Goal: Task Accomplishment & Management: Complete application form

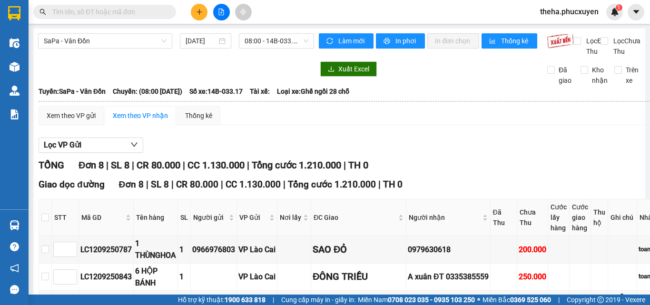
scroll to position [77, 0]
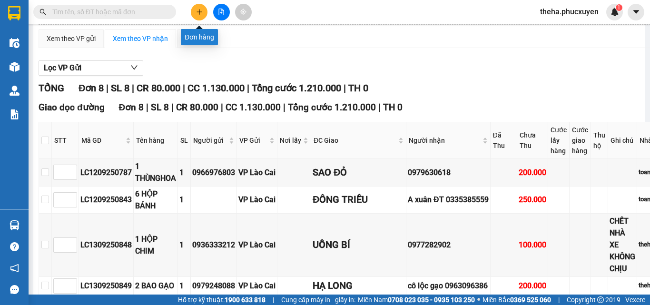
click at [206, 10] on button at bounding box center [199, 12] width 17 height 17
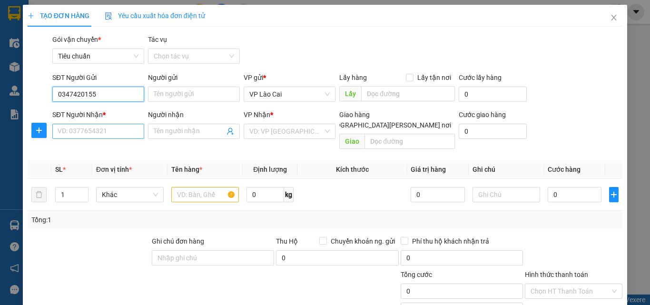
type input "0347420155"
click at [91, 129] on input "SĐT Người Nhận *" at bounding box center [98, 131] width 92 height 15
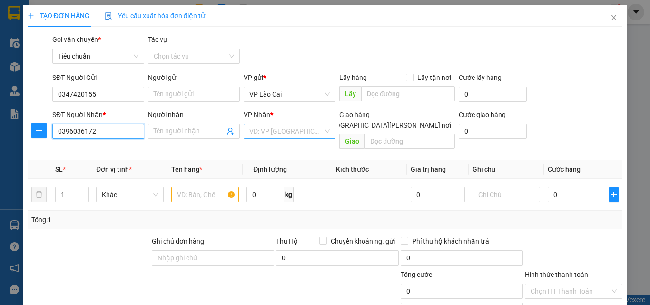
type input "0396036172"
click at [281, 135] on input "search" at bounding box center [287, 131] width 74 height 14
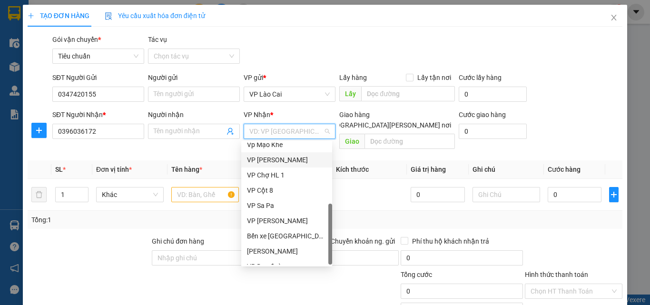
scroll to position [152, 0]
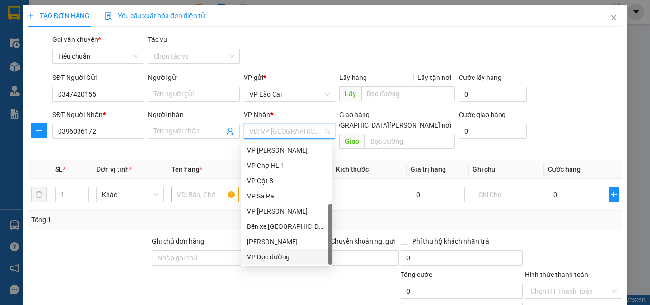
click at [279, 257] on div "VP Dọc đường" at bounding box center [287, 257] width 80 height 10
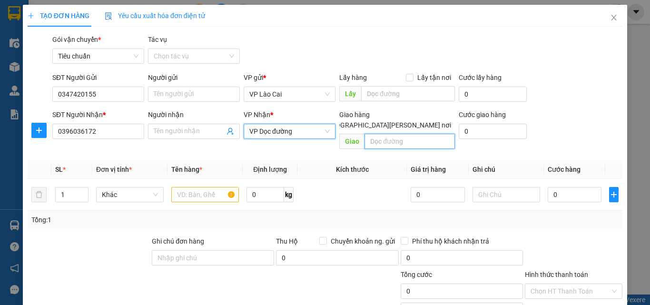
click at [388, 134] on input "text" at bounding box center [410, 141] width 90 height 15
type input "[PERSON_NAME]"
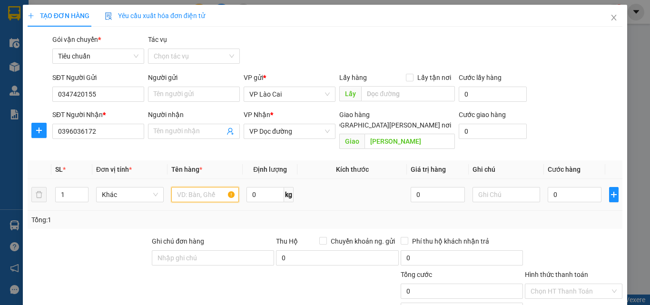
click at [217, 187] on input "text" at bounding box center [205, 194] width 68 height 15
type input "1 LỌ THUỐC"
click at [572, 187] on input "0" at bounding box center [575, 194] width 54 height 15
type input "5"
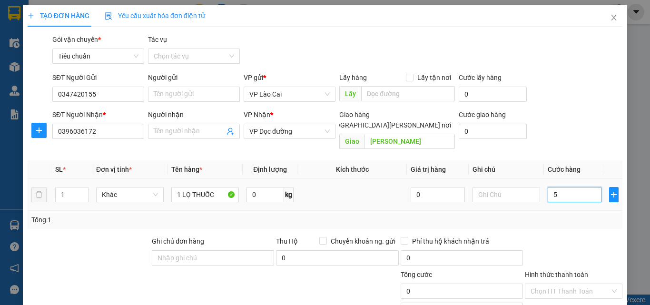
type input "5"
type input "50"
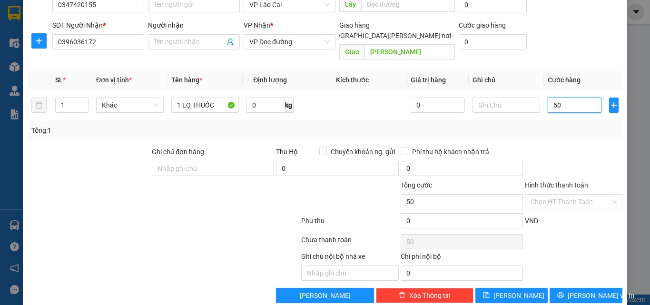
scroll to position [96, 0]
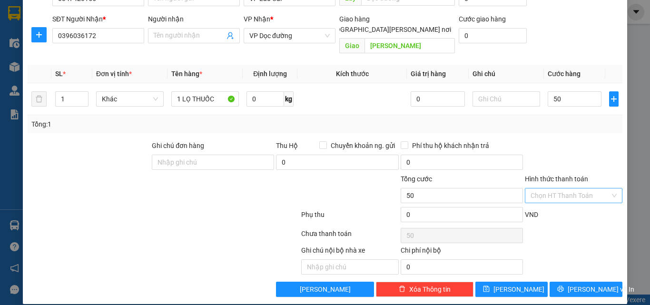
type input "50.000"
click at [565, 189] on input "Hình thức thanh toán" at bounding box center [571, 196] width 80 height 14
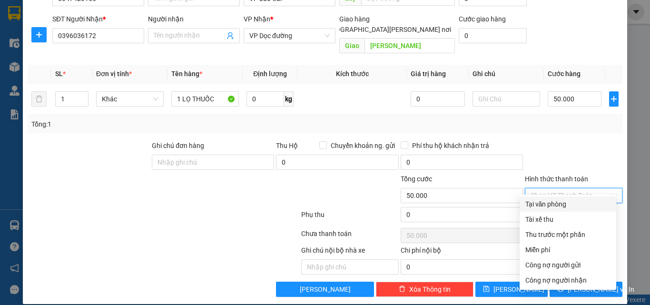
click at [548, 205] on div "Tại văn phòng" at bounding box center [568, 204] width 85 height 10
type input "0"
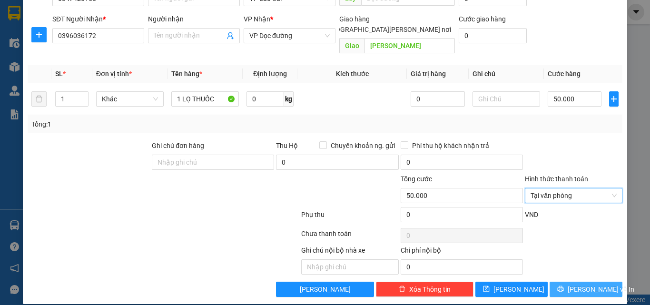
click at [557, 282] on button "[PERSON_NAME] và In" at bounding box center [586, 289] width 73 height 15
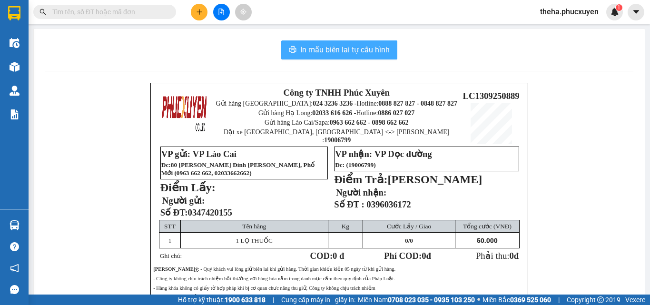
click at [384, 50] on span "In mẫu biên lai tự cấu hình" at bounding box center [345, 50] width 90 height 12
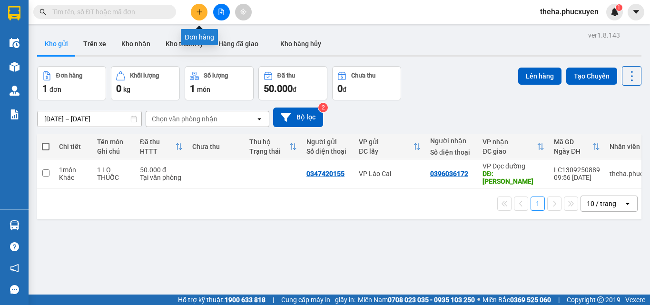
click at [201, 13] on icon "plus" at bounding box center [199, 12] width 7 height 7
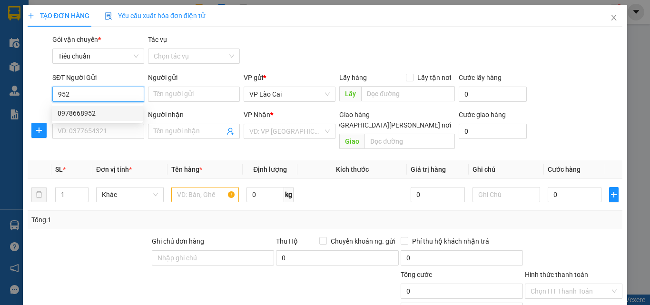
drag, startPoint x: 87, startPoint y: 114, endPoint x: 85, endPoint y: 130, distance: 15.8
click at [86, 115] on div "0978668952" at bounding box center [98, 113] width 80 height 10
type input "0978668952"
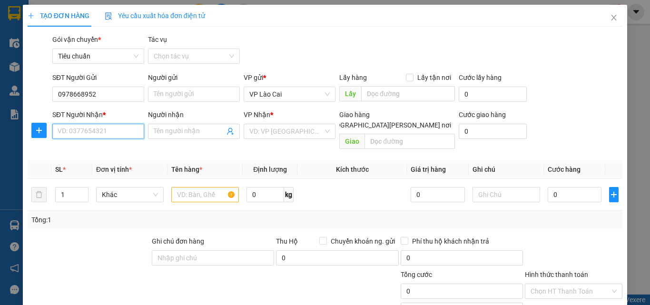
drag, startPoint x: 87, startPoint y: 130, endPoint x: 106, endPoint y: 129, distance: 19.6
click at [87, 130] on input "SĐT Người Nhận *" at bounding box center [98, 131] width 92 height 15
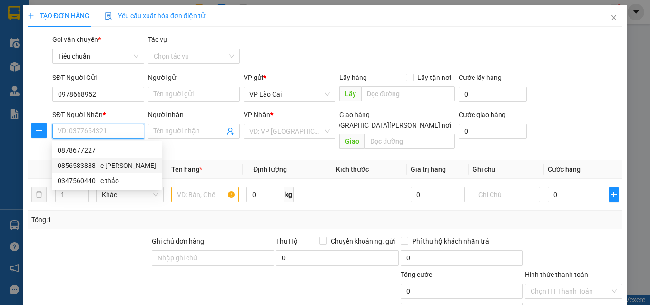
click at [83, 166] on div "0856583888 - c [PERSON_NAME]" at bounding box center [107, 165] width 99 height 10
type input "0856583888"
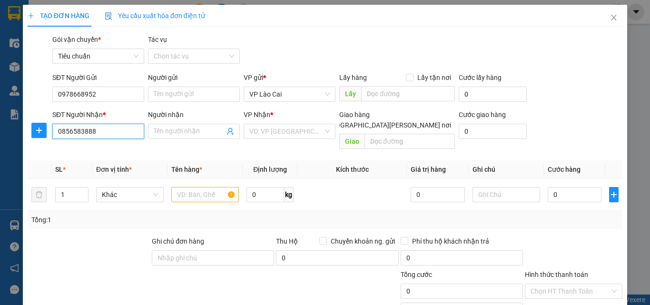
type input "c thảo"
type input "CẨM PHẢ"
click at [195, 187] on input "text" at bounding box center [205, 194] width 68 height 15
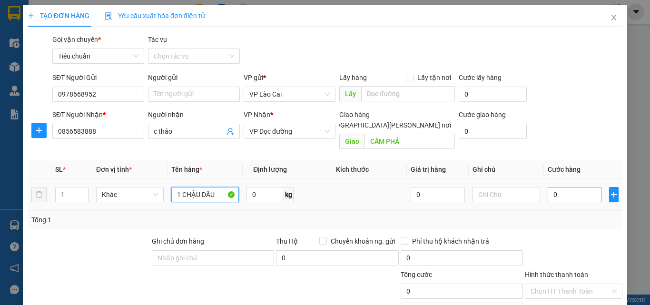
type input "1 CHẬU DÂU"
click at [559, 187] on input "0" at bounding box center [575, 194] width 54 height 15
type input "5"
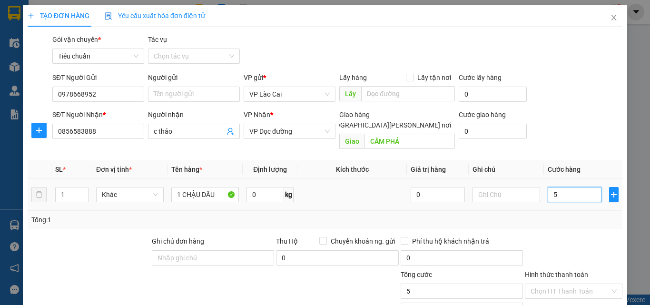
type input "50"
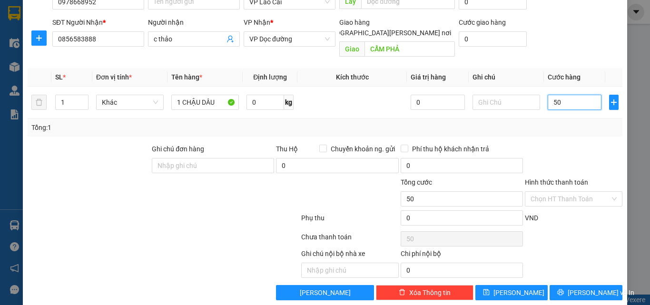
scroll to position [96, 0]
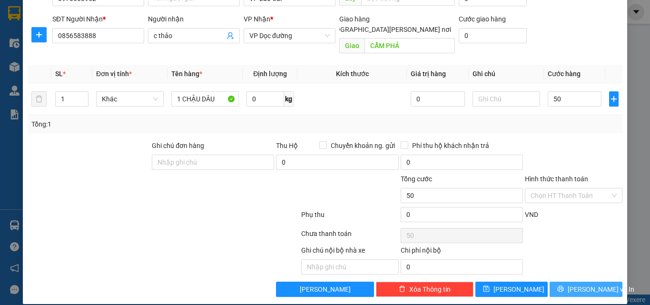
type input "50.000"
click at [551, 282] on button "[PERSON_NAME] và In" at bounding box center [586, 289] width 73 height 15
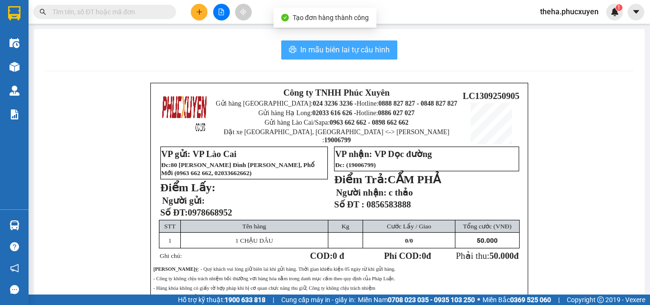
click at [385, 42] on button "In mẫu biên lai tự cấu hình" at bounding box center [339, 49] width 116 height 19
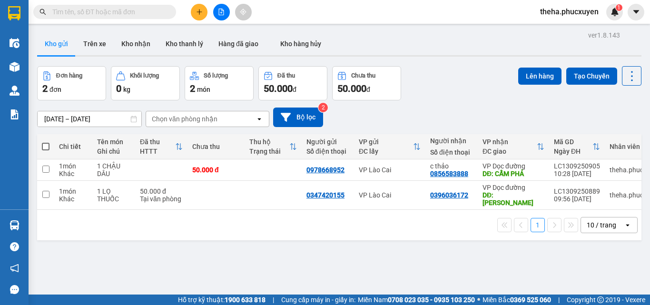
click at [447, 104] on div "[DATE] – [DATE] Press the down arrow key to interact with the calendar and sele…" at bounding box center [339, 117] width 605 height 34
click at [200, 17] on button at bounding box center [199, 12] width 17 height 17
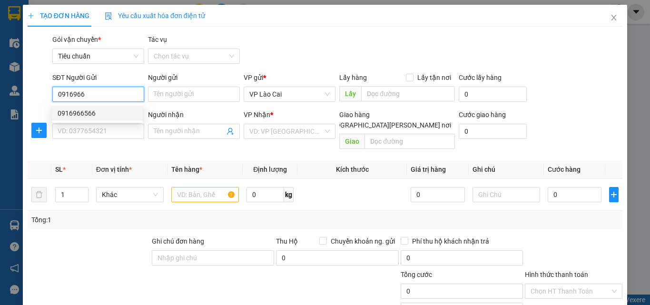
click at [87, 115] on div "0916966566" at bounding box center [98, 113] width 80 height 10
type input "0916966566"
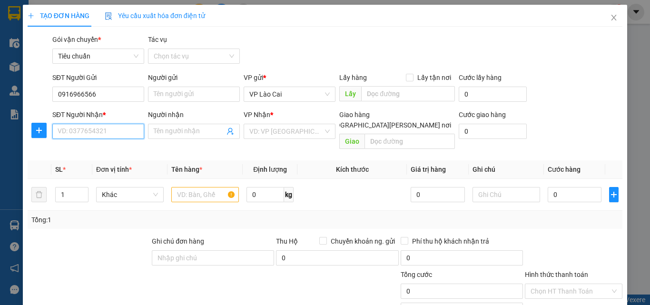
click at [94, 135] on input "SĐT Người Nhận *" at bounding box center [98, 131] width 92 height 15
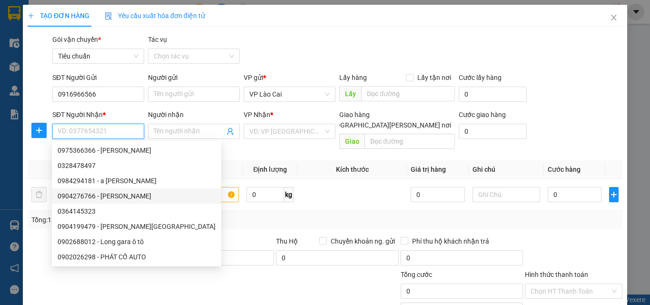
click at [89, 199] on div "0904276766 - [PERSON_NAME]" at bounding box center [137, 196] width 158 height 10
type input "0904276766"
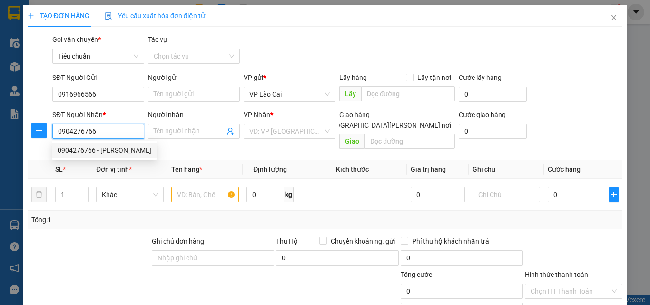
type input "Tuấn SĐ"
type input "SAO ĐỎ, [GEOGRAPHIC_DATA][PERSON_NAME]"
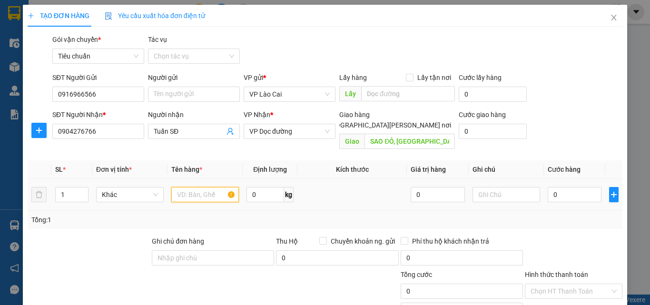
click at [198, 187] on input "text" at bounding box center [205, 194] width 68 height 15
type input "1 HỘP PHỤ KIỆN OTO"
click at [563, 187] on input "0" at bounding box center [575, 194] width 54 height 15
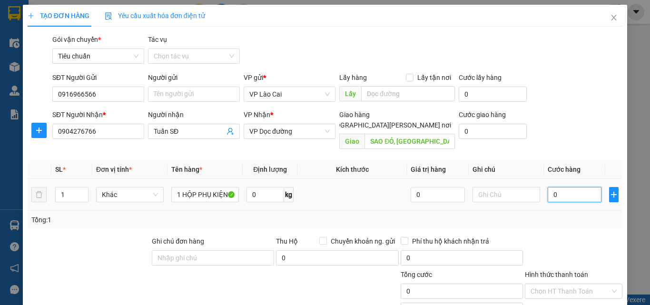
type input "1"
type input "12"
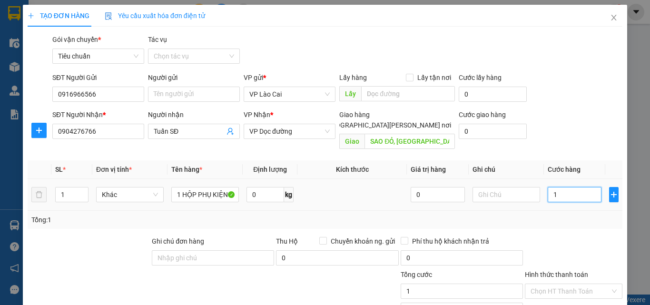
type input "12"
type input "120"
type input "12"
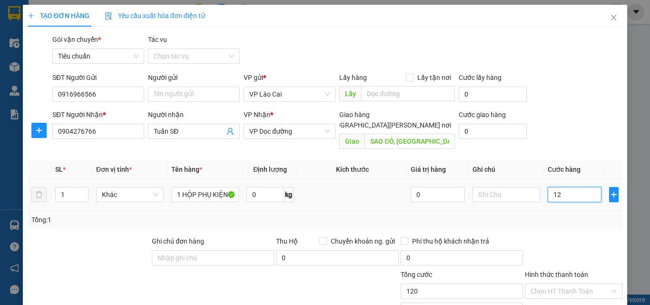
type input "12"
type input "1"
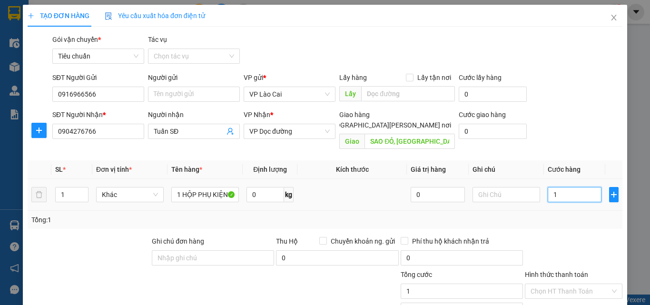
type input "10"
type input "100"
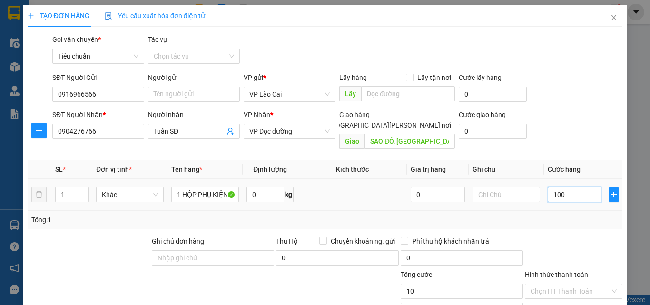
type input "100"
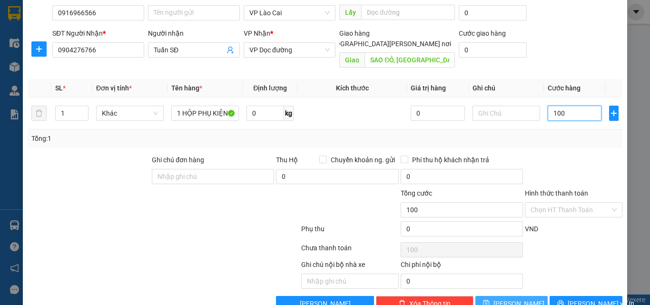
scroll to position [96, 0]
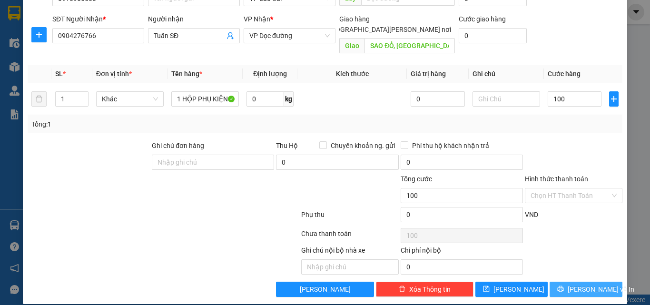
type input "100.000"
click at [560, 282] on button "[PERSON_NAME] và In" at bounding box center [586, 289] width 73 height 15
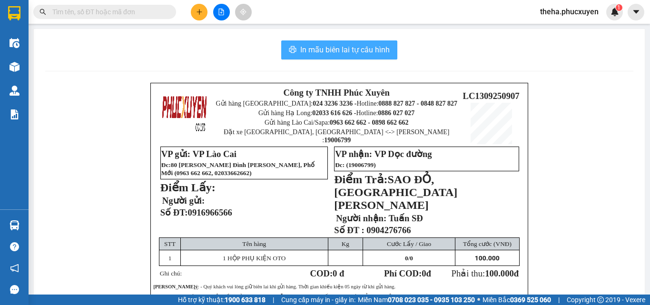
click at [387, 50] on button "In mẫu biên lai tự cấu hình" at bounding box center [339, 49] width 116 height 19
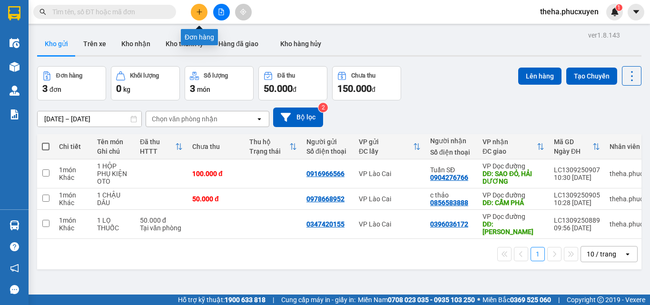
click at [200, 16] on button at bounding box center [199, 12] width 17 height 17
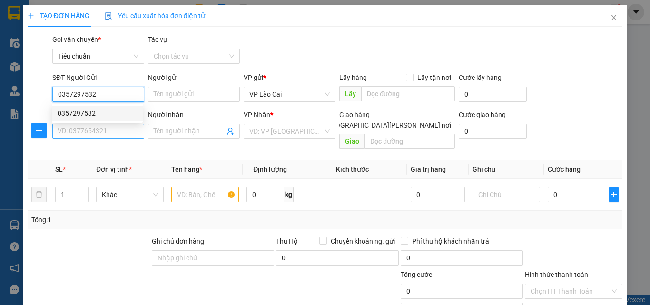
type input "0357297532"
click at [96, 129] on input "SĐT Người Nhận *" at bounding box center [98, 131] width 92 height 15
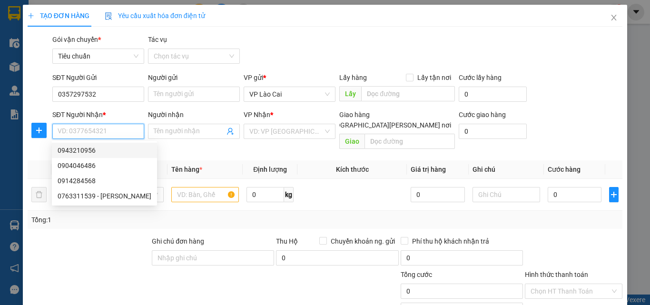
click at [90, 150] on div "0943210956" at bounding box center [105, 150] width 94 height 10
type input "0943210956"
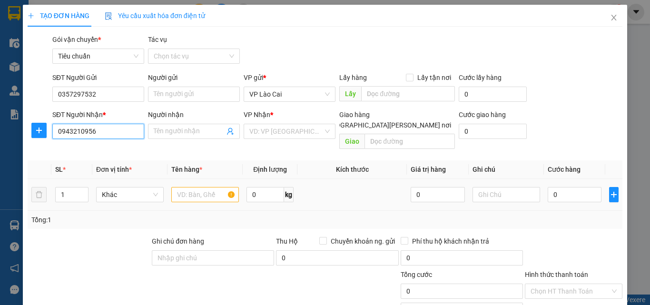
type input "đông triều"
click at [213, 187] on input "text" at bounding box center [205, 194] width 68 height 15
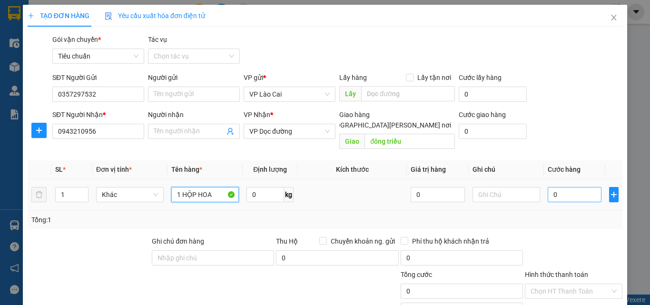
type input "1 HỘP HOA"
click at [569, 187] on input "0" at bounding box center [575, 194] width 54 height 15
type input "1"
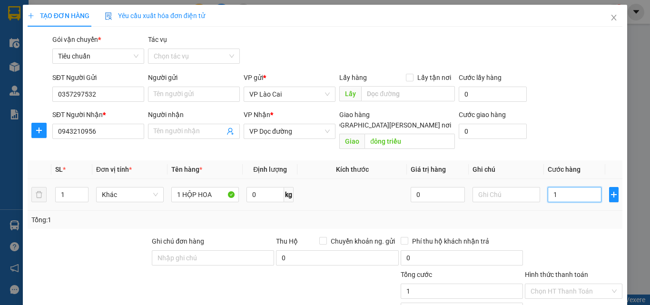
type input "10"
type input "100"
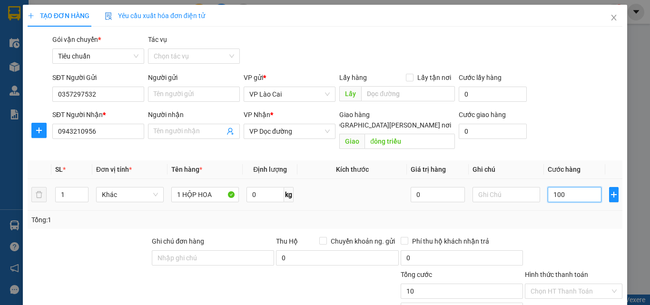
type input "100"
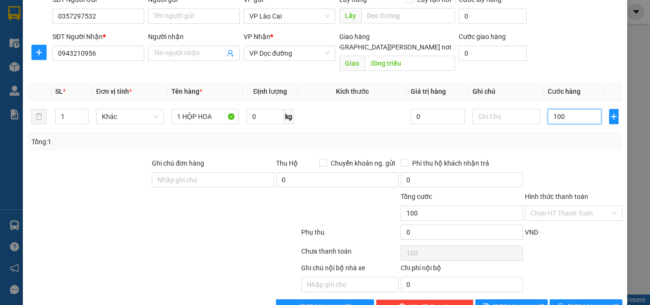
scroll to position [96, 0]
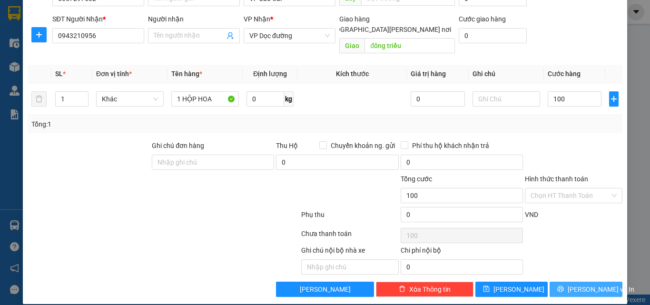
type input "100.000"
click at [553, 282] on button "[PERSON_NAME] và In" at bounding box center [586, 289] width 73 height 15
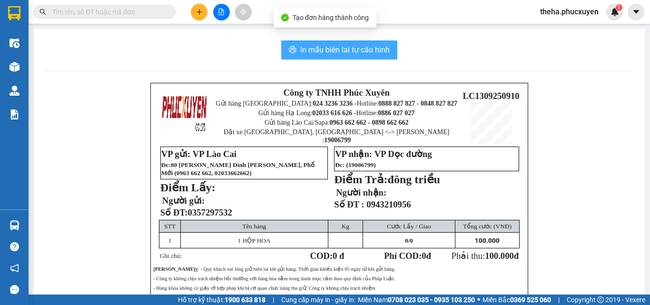
click at [389, 43] on button "In mẫu biên lai tự cấu hình" at bounding box center [339, 49] width 116 height 19
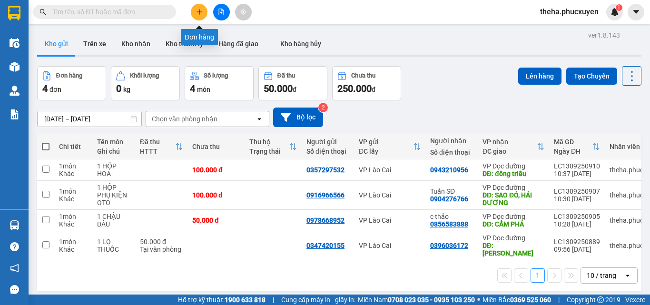
click at [200, 11] on icon "plus" at bounding box center [199, 12] width 7 height 7
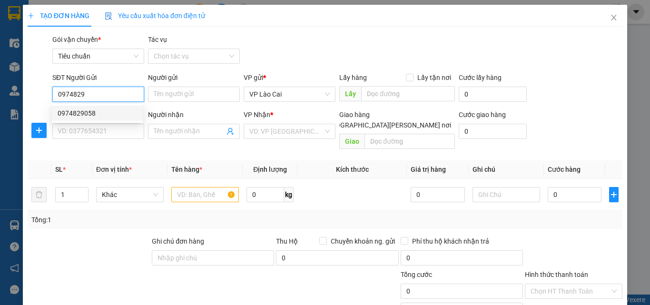
click at [86, 112] on div "0974829058" at bounding box center [98, 113] width 80 height 10
type input "0974829058"
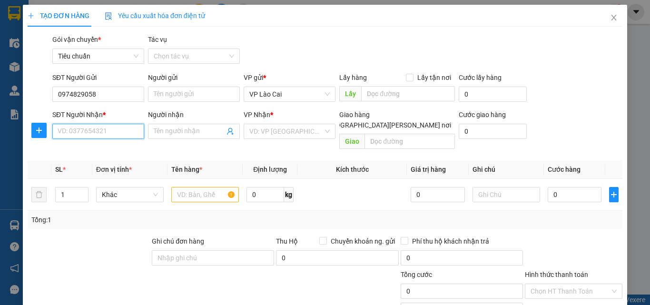
click at [104, 135] on input "SĐT Người Nhận *" at bounding box center [98, 131] width 92 height 15
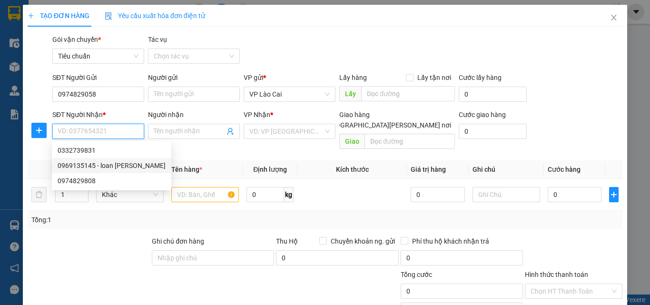
click at [83, 166] on div "0969135145 - loan [PERSON_NAME]" at bounding box center [112, 165] width 108 height 10
type input "0969135145"
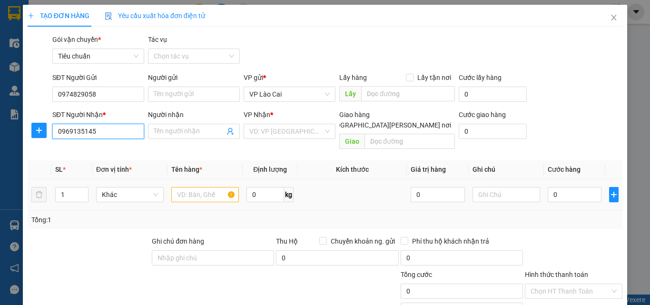
type input "loan [PERSON_NAME]"
type input "hà tu, hạ long"
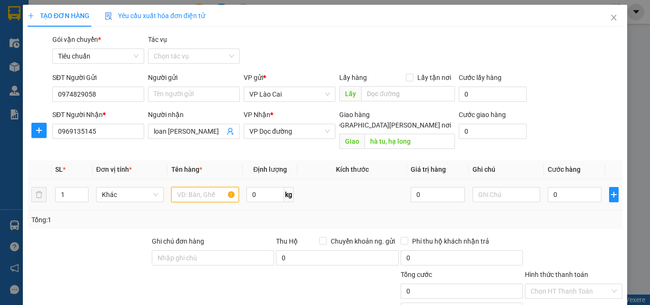
click at [208, 188] on input "text" at bounding box center [205, 194] width 68 height 15
type input "0"
type input "1 BAO HẠT"
click at [560, 188] on input "0" at bounding box center [575, 194] width 54 height 15
type input "1"
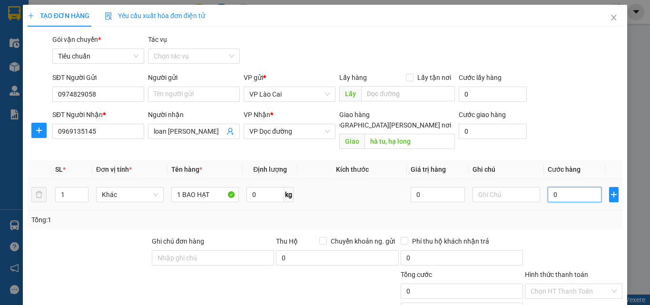
type input "1"
type input "12"
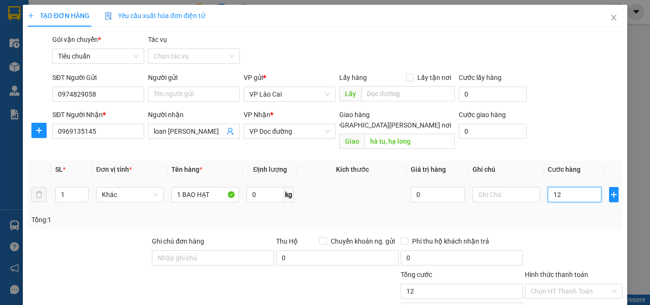
type input "120"
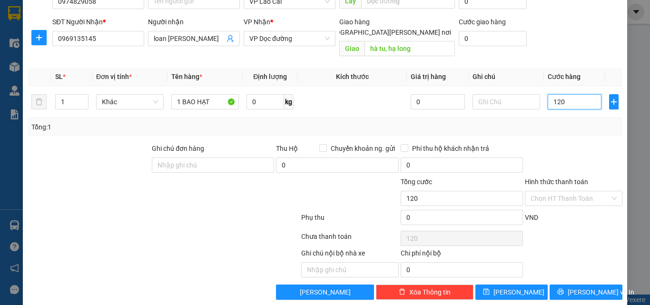
scroll to position [96, 0]
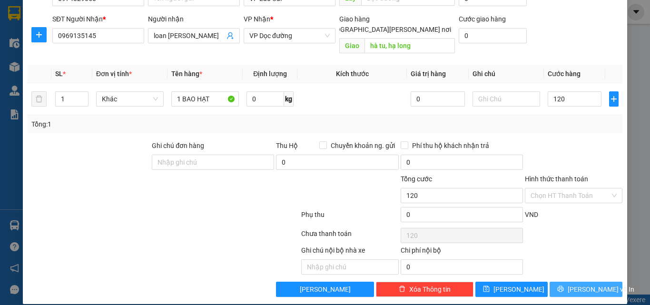
type input "120.000"
click at [552, 282] on button "[PERSON_NAME] và In" at bounding box center [586, 289] width 73 height 15
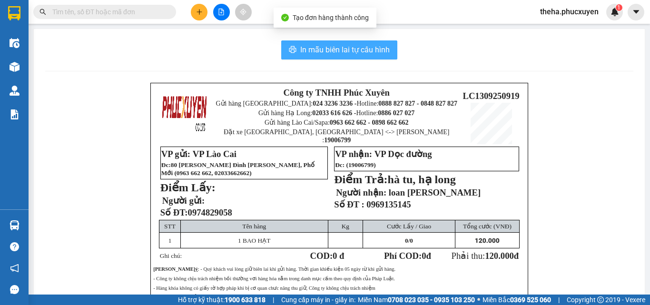
click at [389, 43] on button "In mẫu biên lai tự cấu hình" at bounding box center [339, 49] width 116 height 19
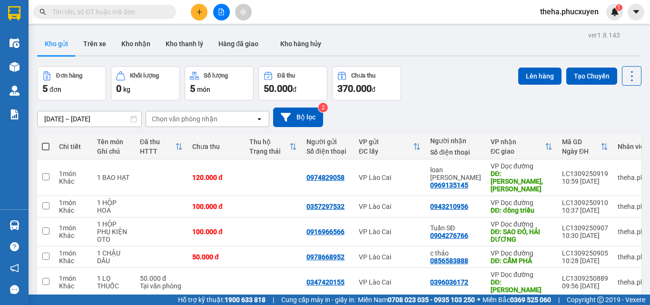
click at [453, 92] on div "Đơn hàng 5 đơn [PERSON_NAME] 0 kg Số [PERSON_NAME] 5 món Đã thu 50.000 [PERSON_…" at bounding box center [339, 83] width 605 height 34
click at [203, 14] on button at bounding box center [199, 12] width 17 height 17
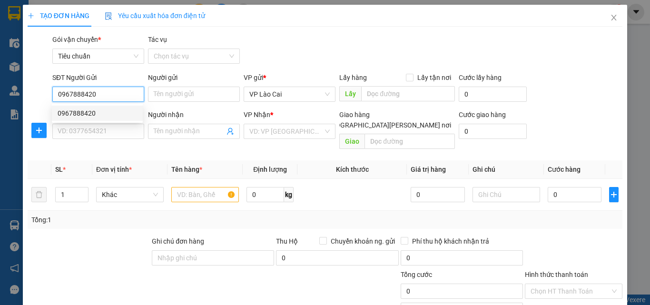
click at [82, 113] on div "0967888420" at bounding box center [98, 113] width 80 height 10
type input "0967888420"
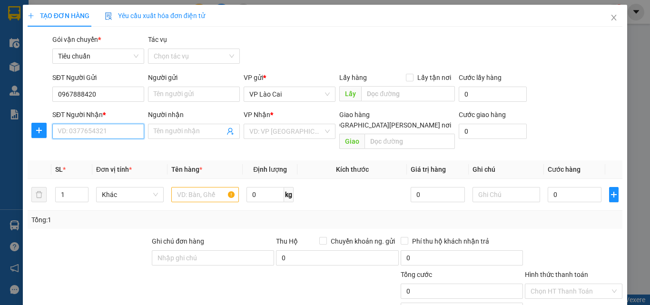
click at [113, 135] on input "SĐT Người Nhận *" at bounding box center [98, 131] width 92 height 15
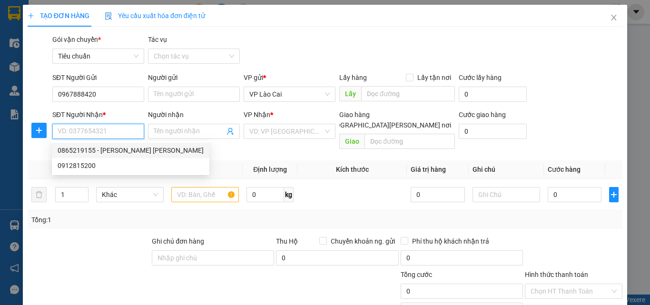
click at [87, 151] on div "0865219155 - [PERSON_NAME] [PERSON_NAME]" at bounding box center [131, 150] width 146 height 10
type input "0865219155"
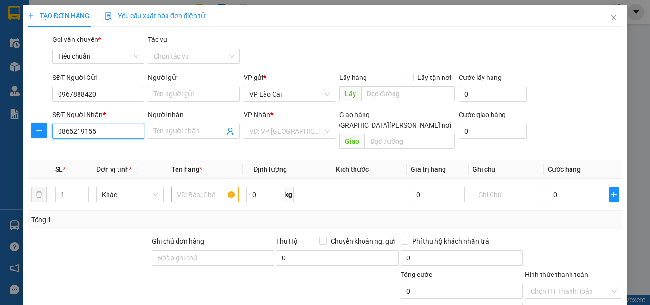
type input "[PERSON_NAME] [PERSON_NAME]"
type input "cột 3, hạ long"
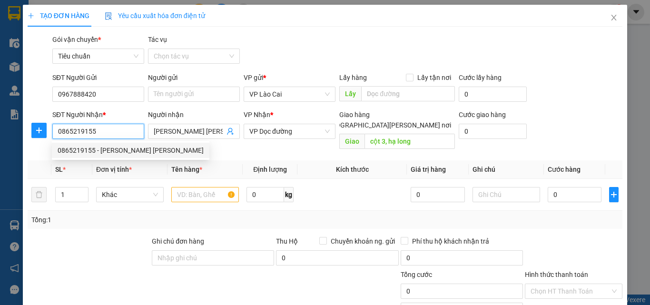
drag, startPoint x: 94, startPoint y: 130, endPoint x: 49, endPoint y: 135, distance: 45.1
click at [49, 135] on div "SĐT Người [PERSON_NAME] * 0865219155 Người [PERSON_NAME] [PERSON_NAME] [PERSON_…" at bounding box center [325, 132] width 597 height 44
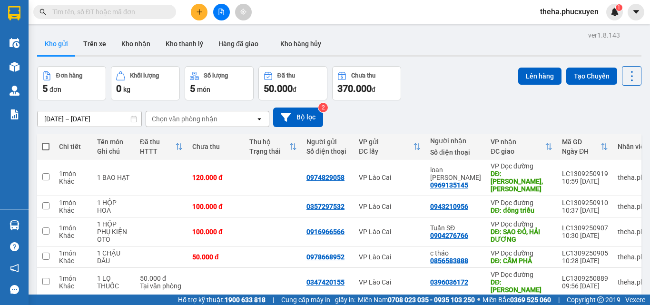
click at [102, 11] on input "text" at bounding box center [108, 12] width 112 height 10
paste input "0865219155"
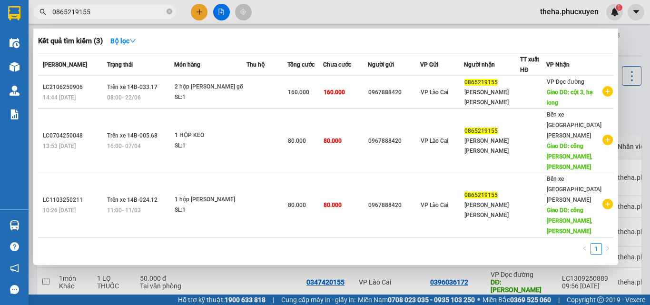
drag, startPoint x: 102, startPoint y: 14, endPoint x: 35, endPoint y: 21, distance: 67.0
click at [35, 20] on div "Kết quả [PERSON_NAME] ( 3 ) Bộ lọc Mã ĐH Trạng thái Món hàng Thu hộ [PERSON_NAM…" at bounding box center [93, 12] width 186 height 17
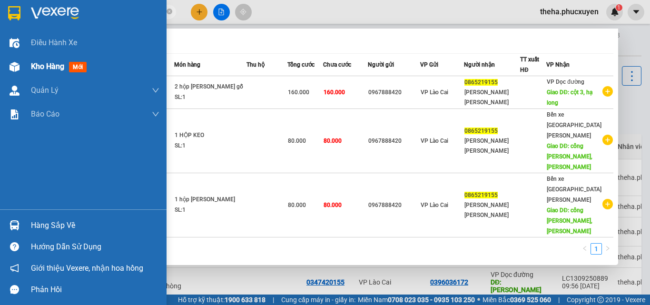
type input "0865219155"
click at [16, 68] on img at bounding box center [15, 67] width 10 height 10
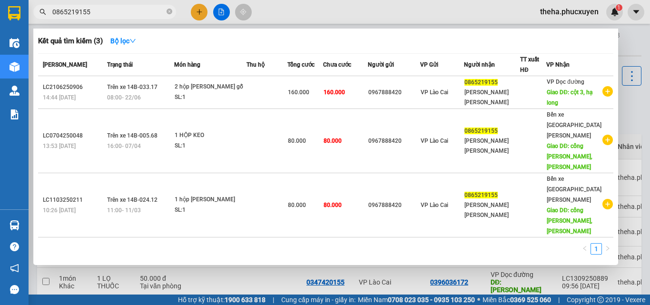
click at [200, 6] on div at bounding box center [325, 152] width 650 height 305
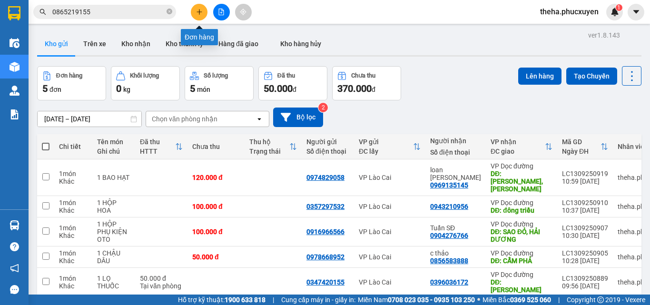
click at [200, 14] on icon "plus" at bounding box center [199, 12] width 7 height 7
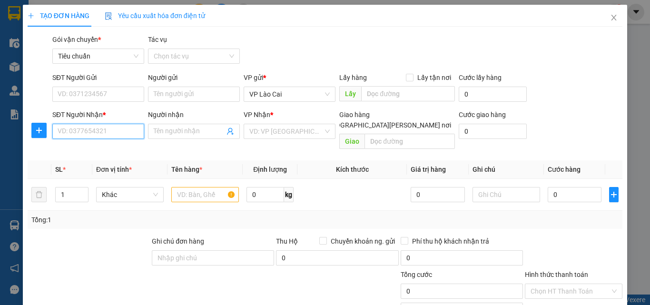
click at [117, 136] on input "SĐT Người Nhận *" at bounding box center [98, 131] width 92 height 15
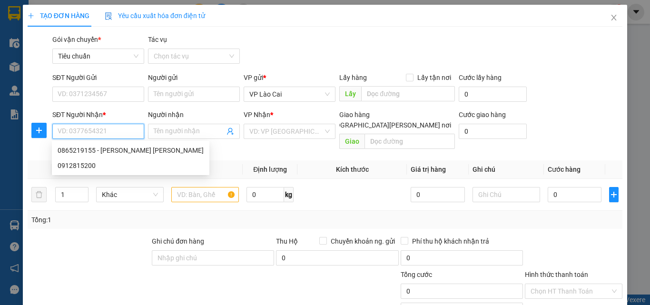
paste input "0865219155"
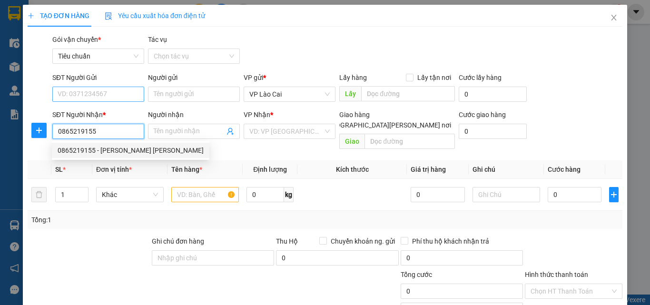
type input "0865219155"
click at [110, 94] on input "SĐT Người Gửi" at bounding box center [98, 94] width 92 height 15
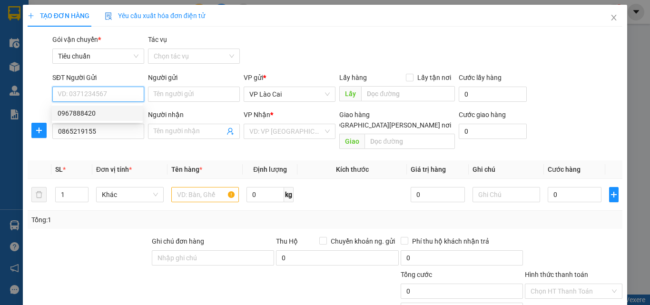
click at [92, 113] on div "0967888420" at bounding box center [98, 113] width 80 height 10
type input "0967888420"
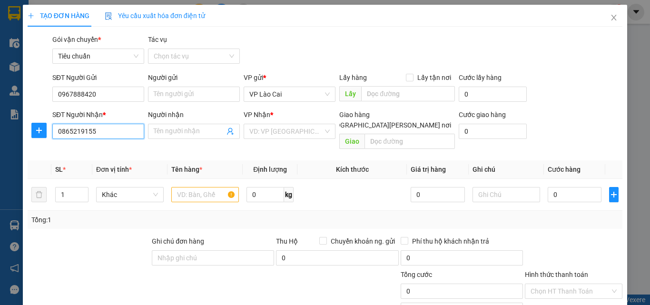
click at [78, 134] on input "0865219155" at bounding box center [98, 131] width 92 height 15
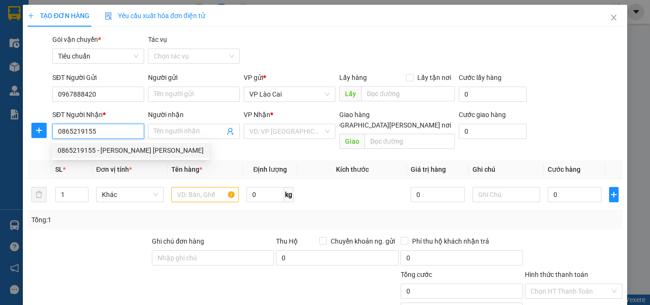
click at [89, 150] on div "0865219155 - [PERSON_NAME] [PERSON_NAME]" at bounding box center [131, 150] width 146 height 10
type input "[PERSON_NAME] [PERSON_NAME]"
type input "cột 3, hạ long"
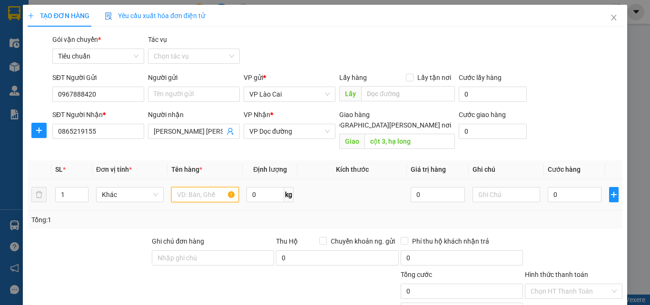
click at [197, 187] on input "text" at bounding box center [205, 194] width 68 height 15
type input "2 HỘP [PERSON_NAME]"
click at [557, 187] on input "0" at bounding box center [575, 194] width 54 height 15
type input "1"
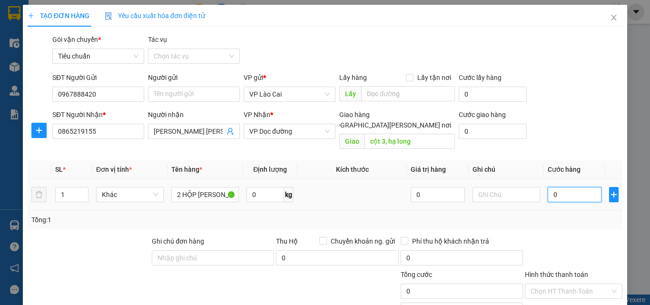
type input "1"
type input "16"
type input "160"
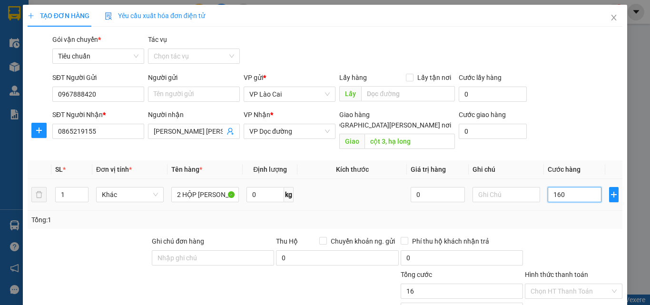
type input "160"
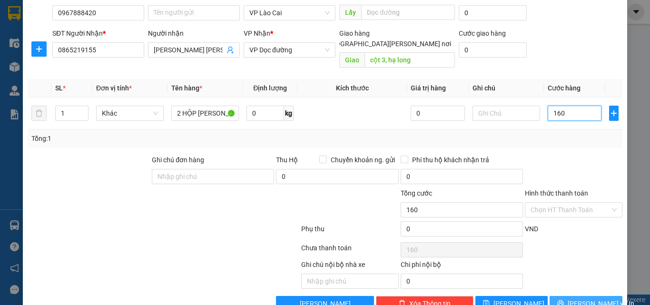
scroll to position [96, 0]
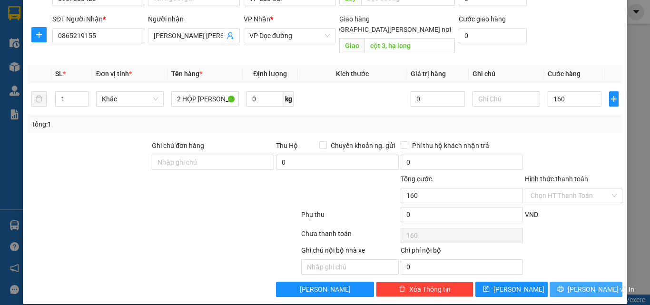
type input "160.000"
click at [556, 282] on button "[PERSON_NAME] và In" at bounding box center [586, 289] width 73 height 15
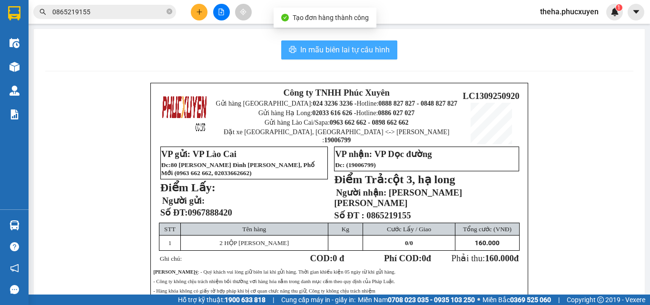
click at [388, 48] on button "In mẫu biên lai tự cấu hình" at bounding box center [339, 49] width 116 height 19
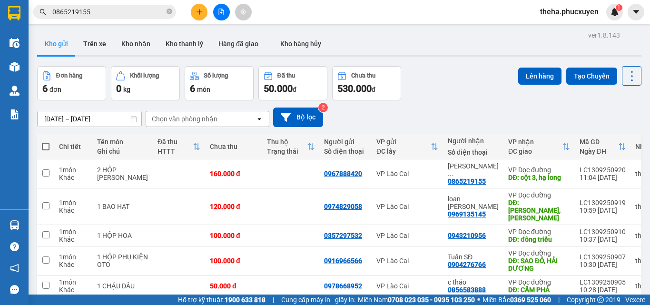
click at [467, 91] on div "Đơn hàng 6 đơn [PERSON_NAME] 0 kg Số [PERSON_NAME] 6 món Đã thu 50.000 [PERSON_…" at bounding box center [339, 83] width 605 height 34
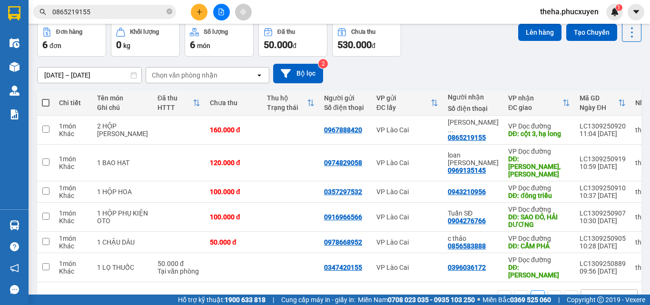
click at [474, 60] on div "[DATE] – [DATE] Press the down arrow key to interact with the calendar and sele…" at bounding box center [339, 74] width 605 height 34
click at [46, 102] on span at bounding box center [46, 103] width 8 height 8
click at [46, 98] on input "checkbox" at bounding box center [46, 98] width 0 height 0
checkbox input "true"
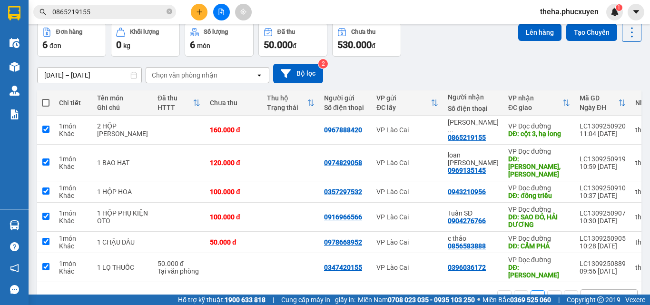
checkbox input "true"
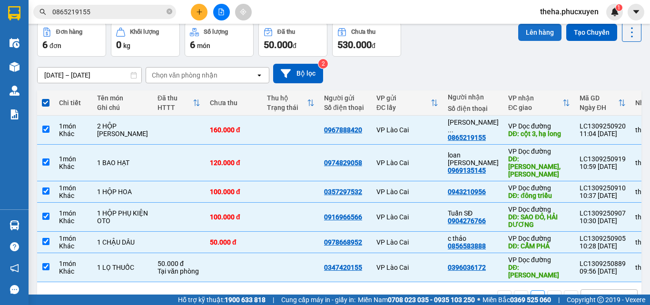
click at [528, 32] on button "Lên hàng" at bounding box center [540, 32] width 43 height 17
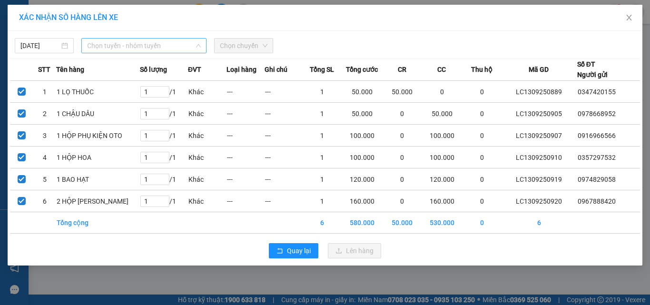
click at [166, 46] on span "Chọn tuyến - nhóm tuyến" at bounding box center [144, 46] width 114 height 14
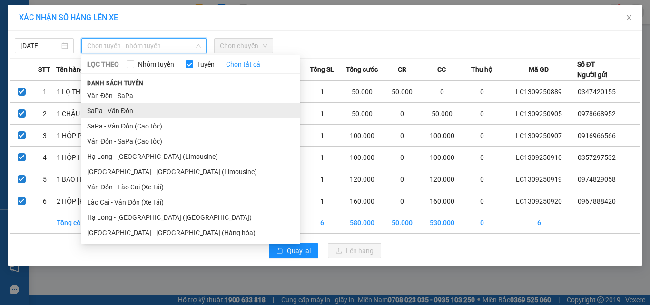
click at [146, 111] on li "SaPa - Vân Đồn" at bounding box center [190, 110] width 219 height 15
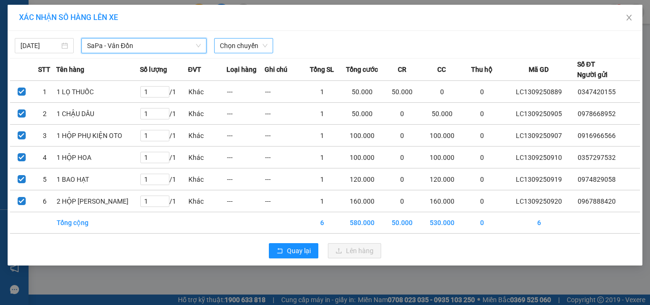
click at [267, 47] on span "Chọn chuyến" at bounding box center [244, 46] width 48 height 14
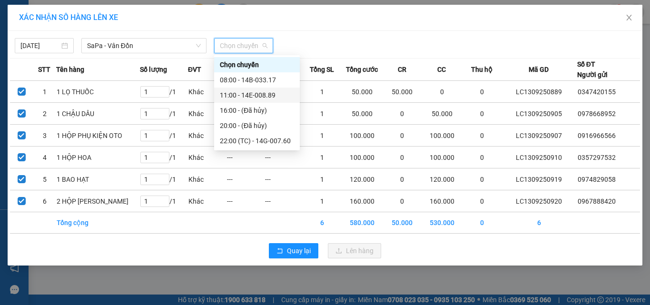
click at [235, 96] on div "11:00 - 14E-008.89" at bounding box center [257, 95] width 74 height 10
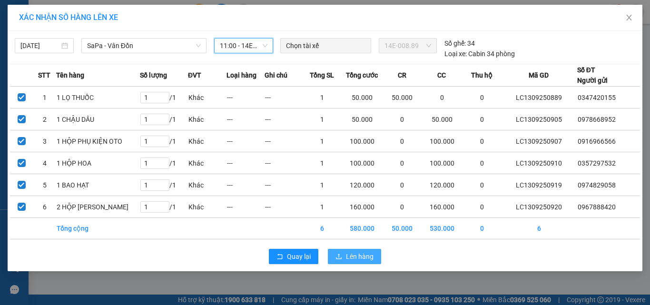
click at [359, 257] on span "Lên hàng" at bounding box center [360, 256] width 28 height 10
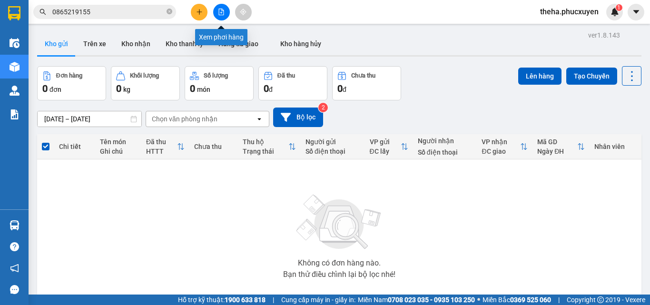
click at [224, 13] on icon "file-add" at bounding box center [221, 12] width 5 height 7
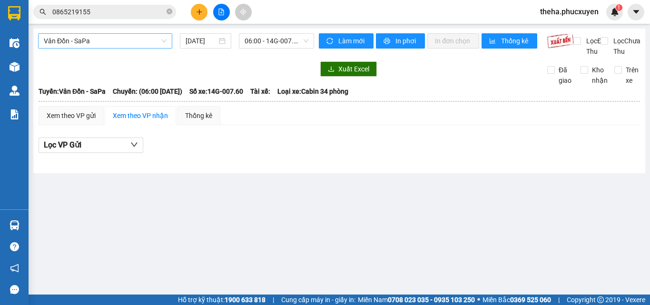
click at [158, 42] on span "Vân Đồn - SaPa" at bounding box center [105, 41] width 123 height 14
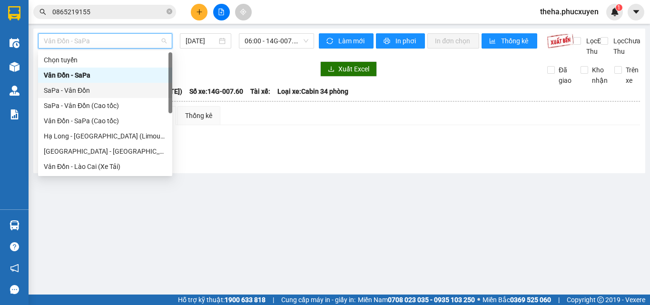
click at [95, 91] on div "SaPa - Vân Đồn" at bounding box center [105, 90] width 123 height 10
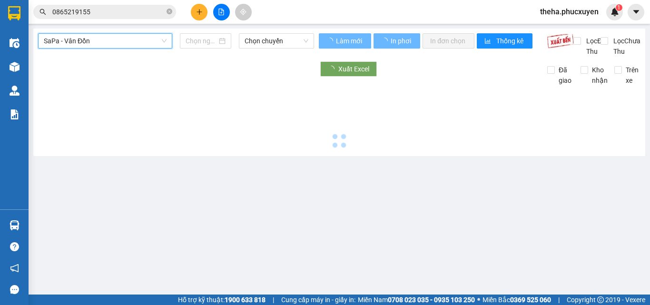
type input "[DATE]"
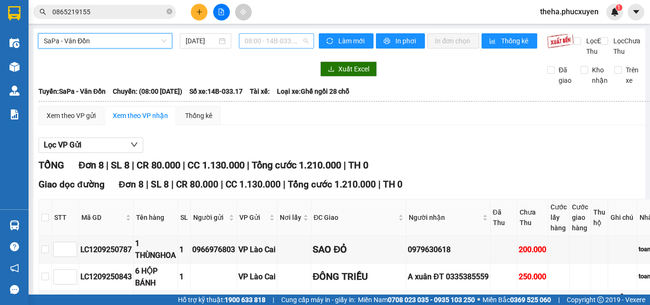
click at [299, 40] on span "08:00 - 14B-033.17" at bounding box center [277, 41] width 64 height 14
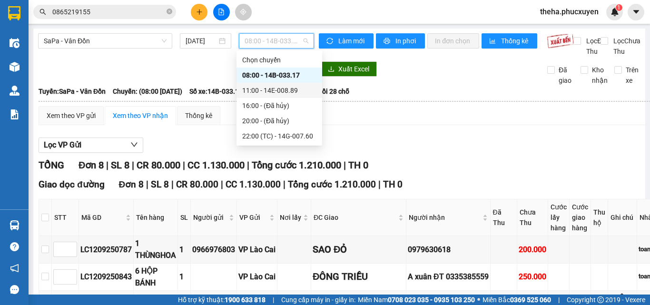
click at [279, 90] on div "11:00 - 14E-008.89" at bounding box center [279, 90] width 74 height 10
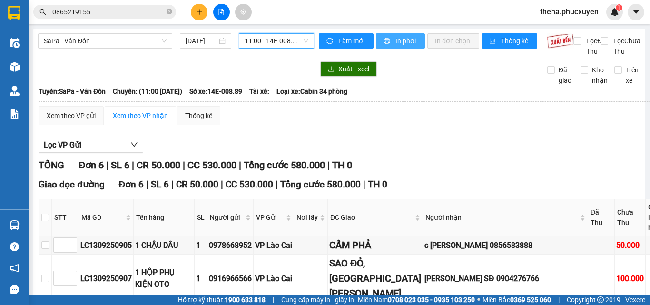
click at [406, 42] on span "In phơi" at bounding box center [407, 41] width 22 height 10
click at [457, 152] on div "Lọc VP Gửi" at bounding box center [406, 146] width 734 height 16
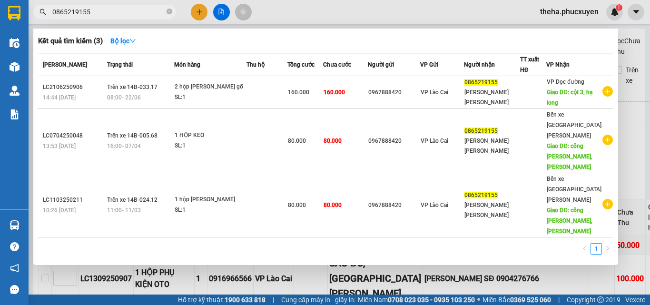
click at [101, 13] on input "0865219155" at bounding box center [108, 12] width 112 height 10
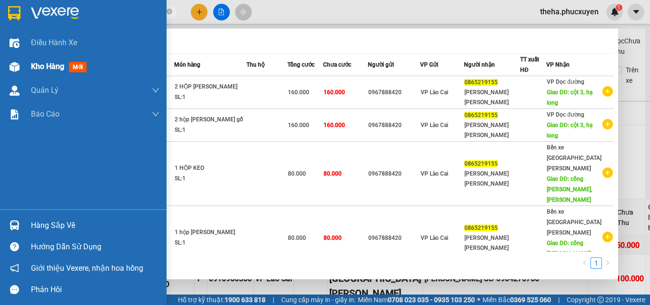
click at [23, 65] on div "Kho hàng mới" at bounding box center [83, 67] width 167 height 24
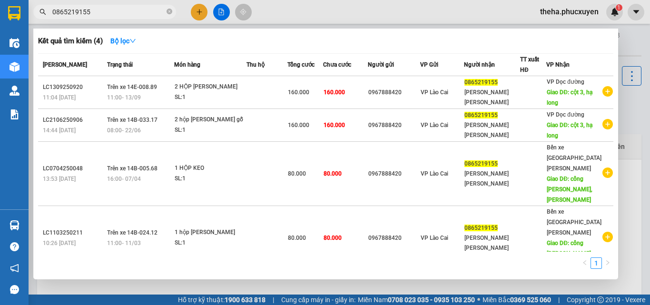
click at [92, 11] on input "0865219155" at bounding box center [108, 12] width 112 height 10
type input "0"
